Goal: Task Accomplishment & Management: Manage account settings

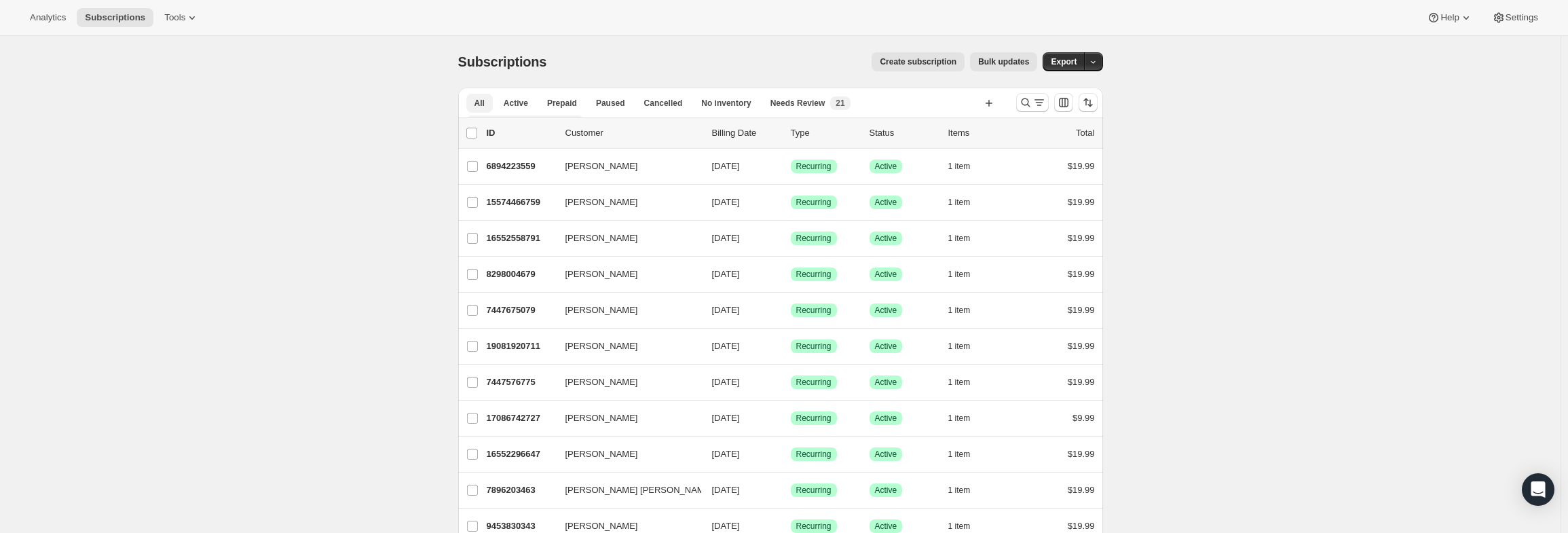
click at [576, 120] on span "Founding Active Members" at bounding box center [526, 125] width 102 height 11
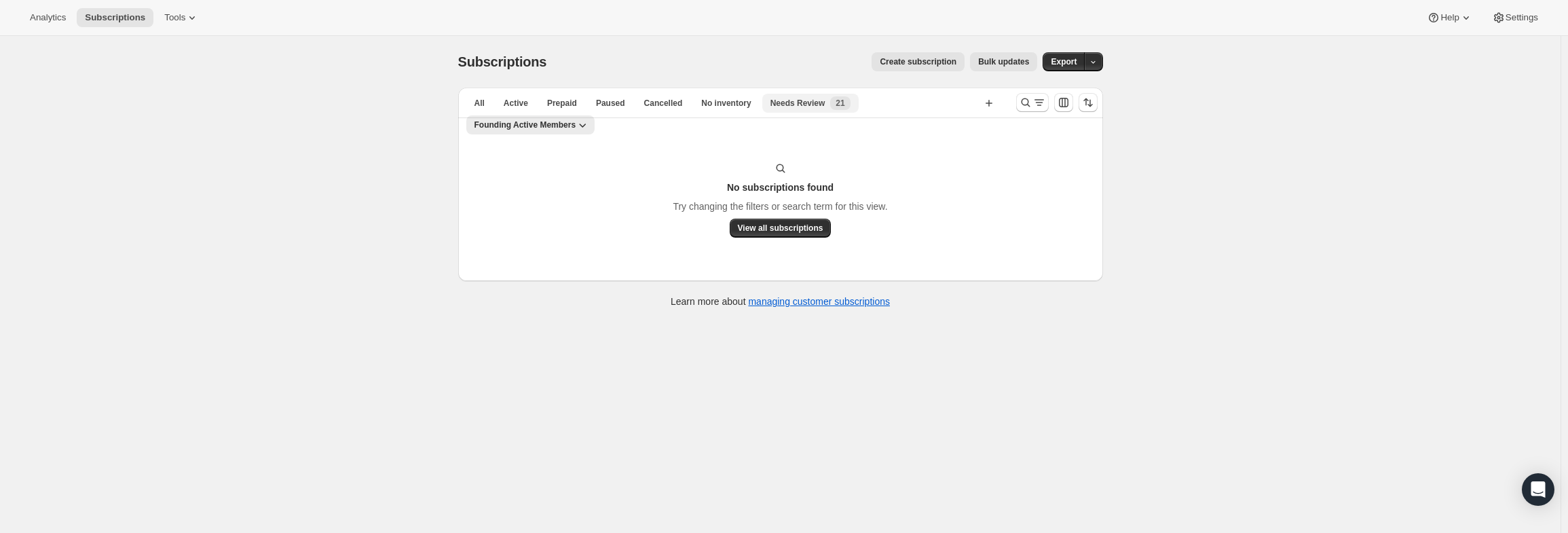
click at [784, 104] on span "Needs Review" at bounding box center [798, 103] width 55 height 11
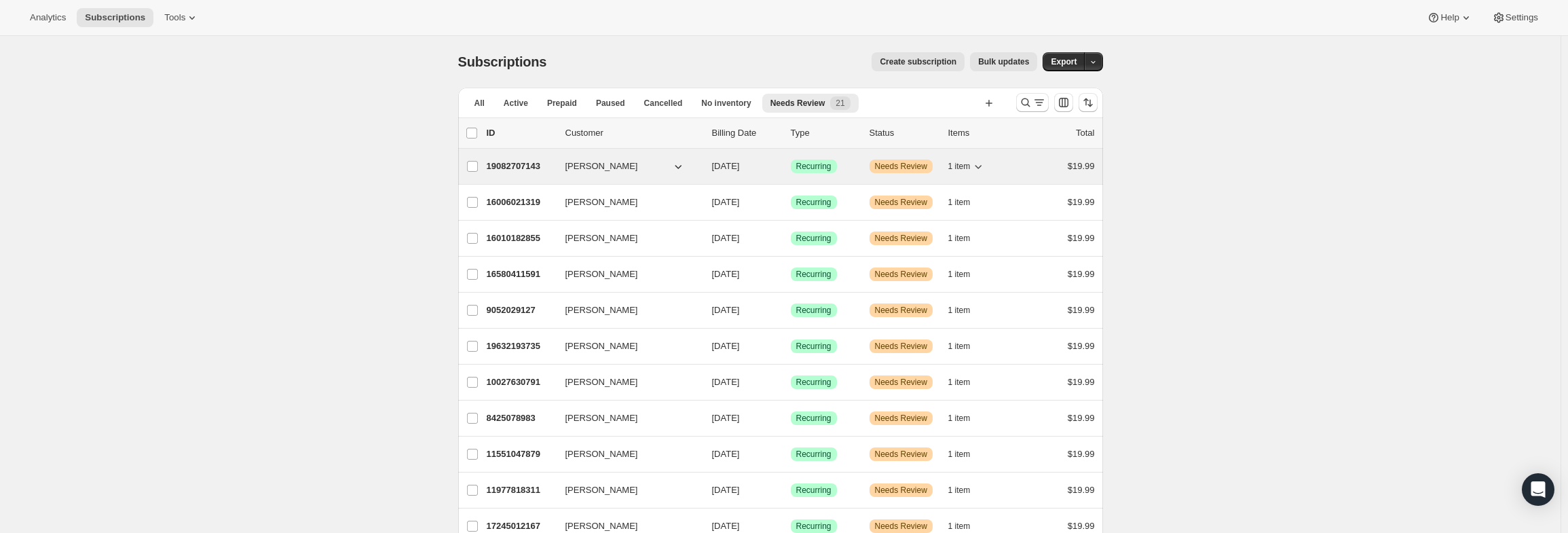
click at [515, 167] on p "19082707143" at bounding box center [520, 167] width 68 height 13
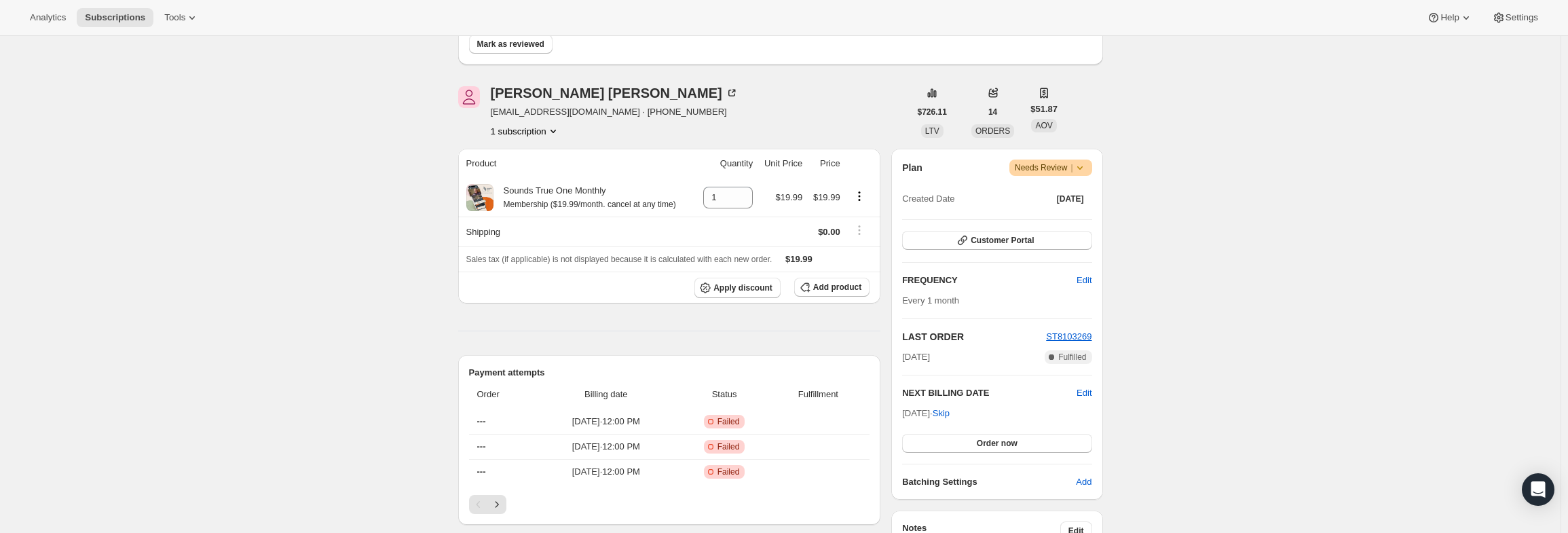
scroll to position [136, 0]
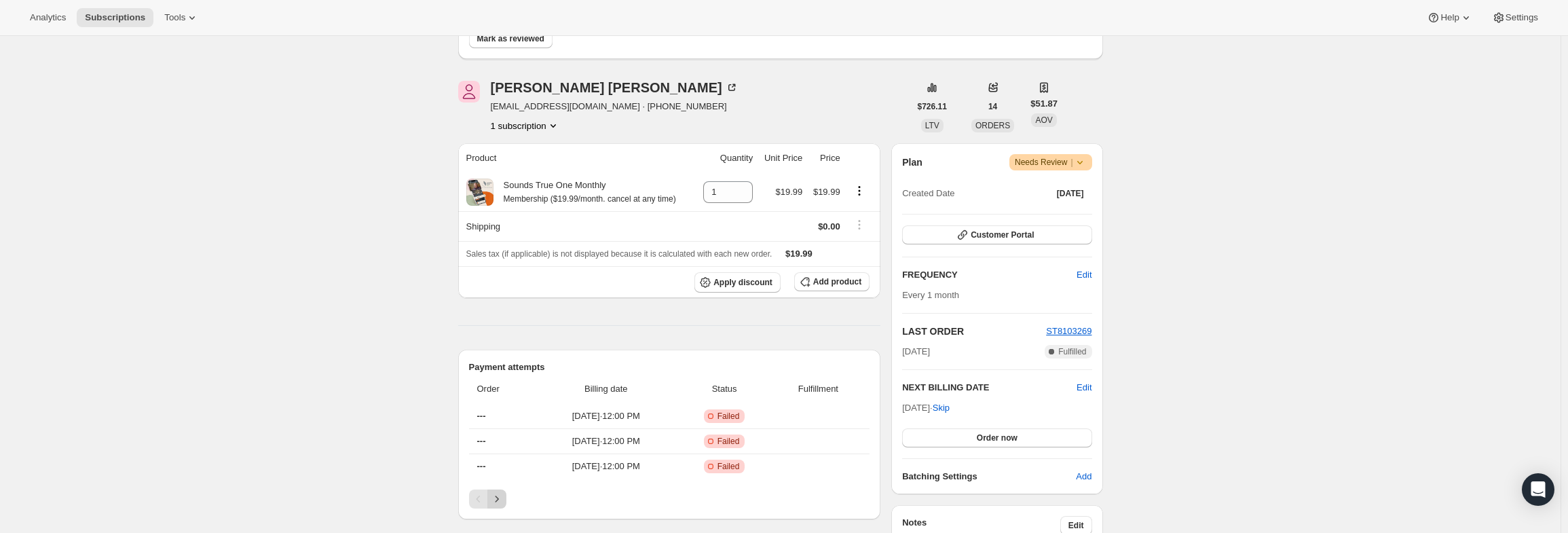
click at [501, 494] on icon "Next" at bounding box center [497, 499] width 13 height 13
click at [498, 498] on icon "Next" at bounding box center [497, 499] width 13 height 13
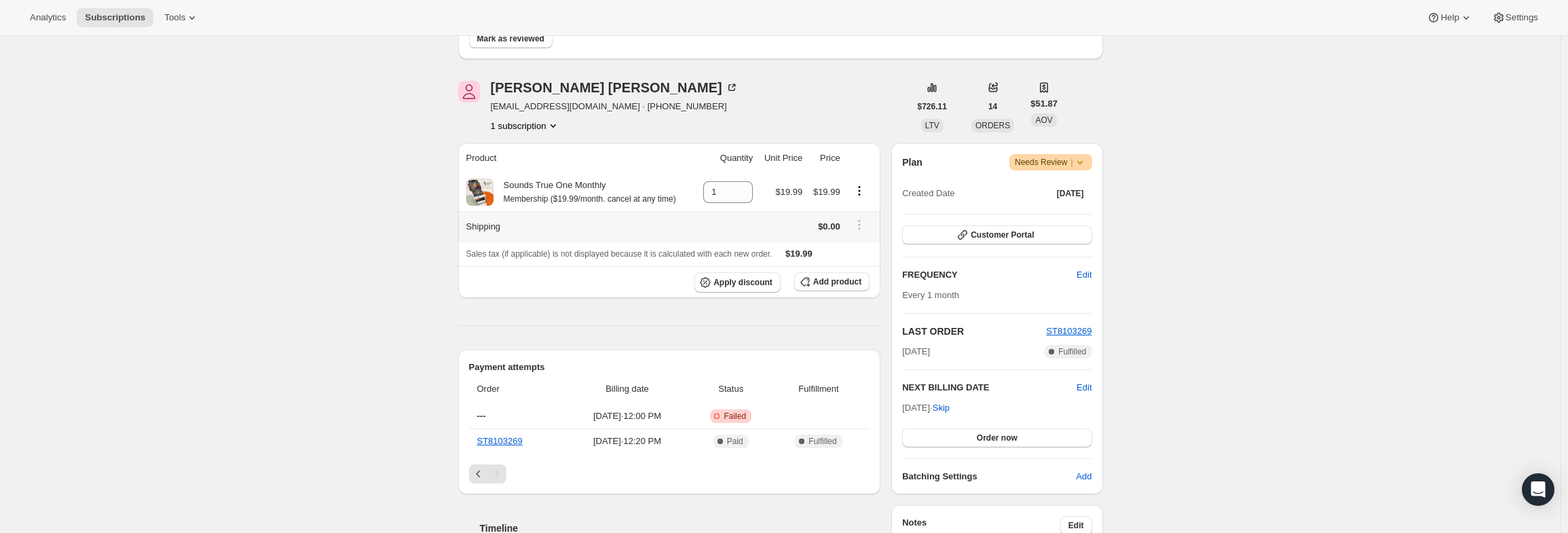
scroll to position [0, 0]
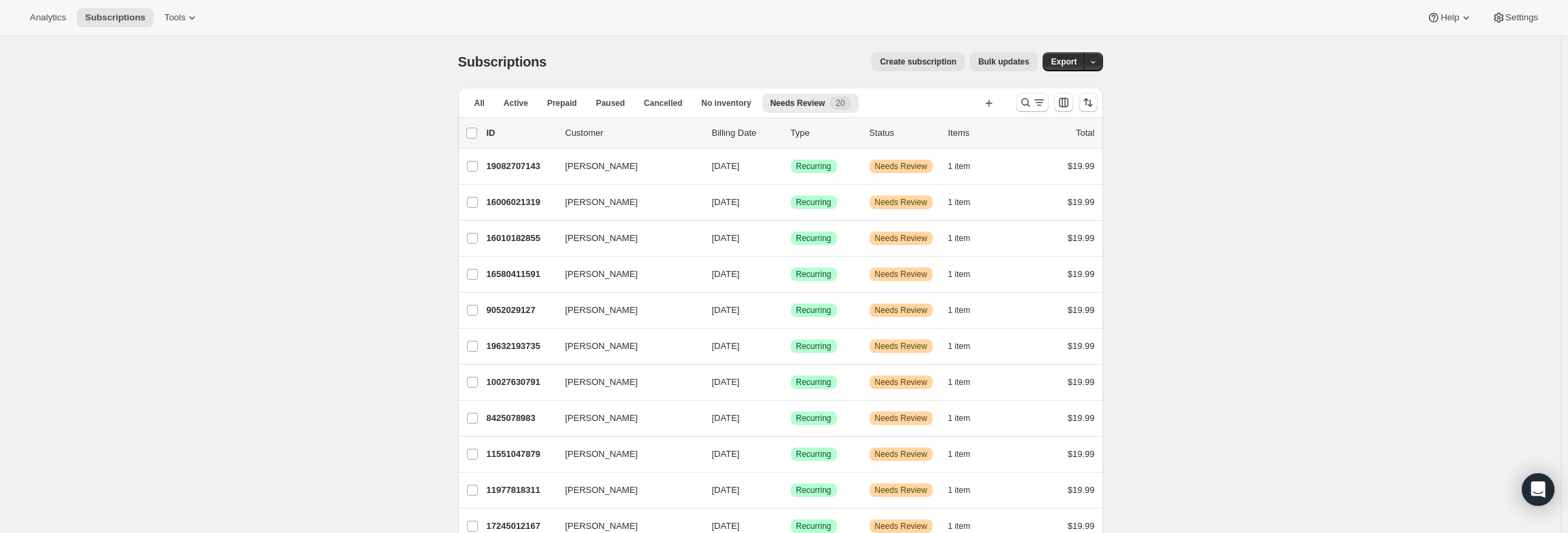
scroll to position [415, 0]
